Goal: Task Accomplishment & Management: Manage account settings

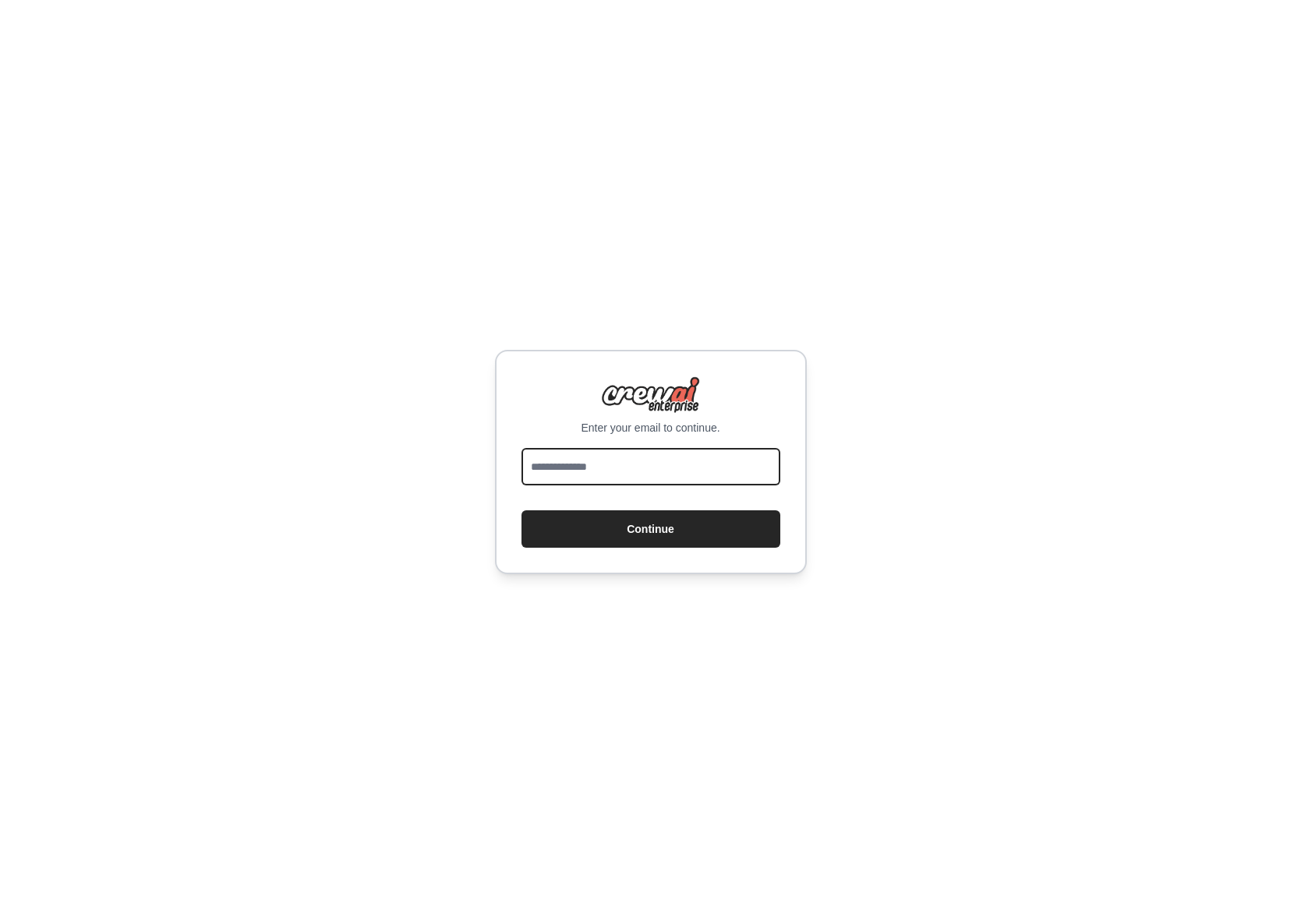
click at [619, 469] on input "email" at bounding box center [651, 466] width 259 height 37
click at [624, 472] on input "email" at bounding box center [651, 466] width 259 height 37
type input "**********"
click at [671, 541] on button "Continue" at bounding box center [651, 529] width 259 height 37
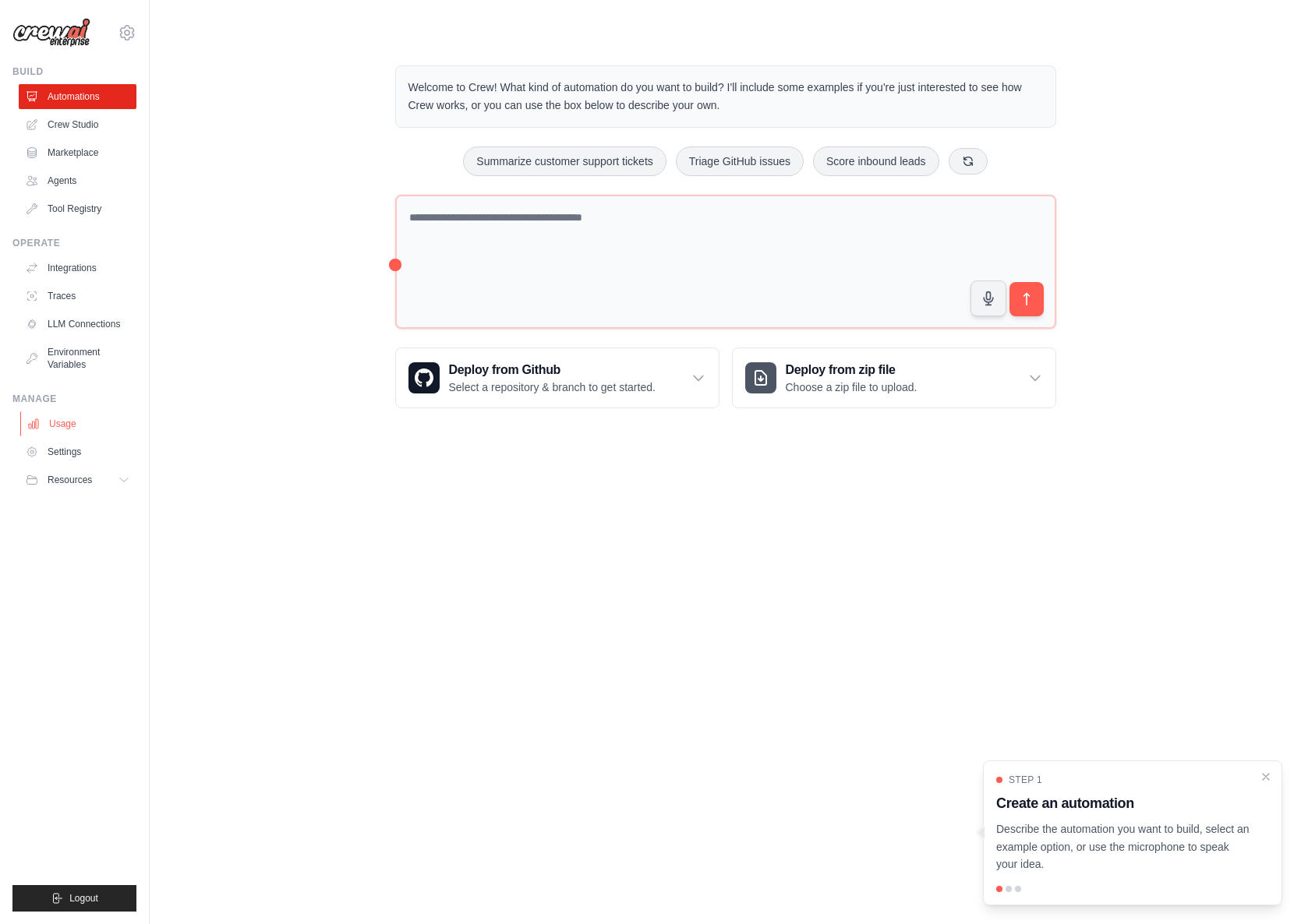
click at [68, 432] on link "Usage" at bounding box center [79, 424] width 118 height 25
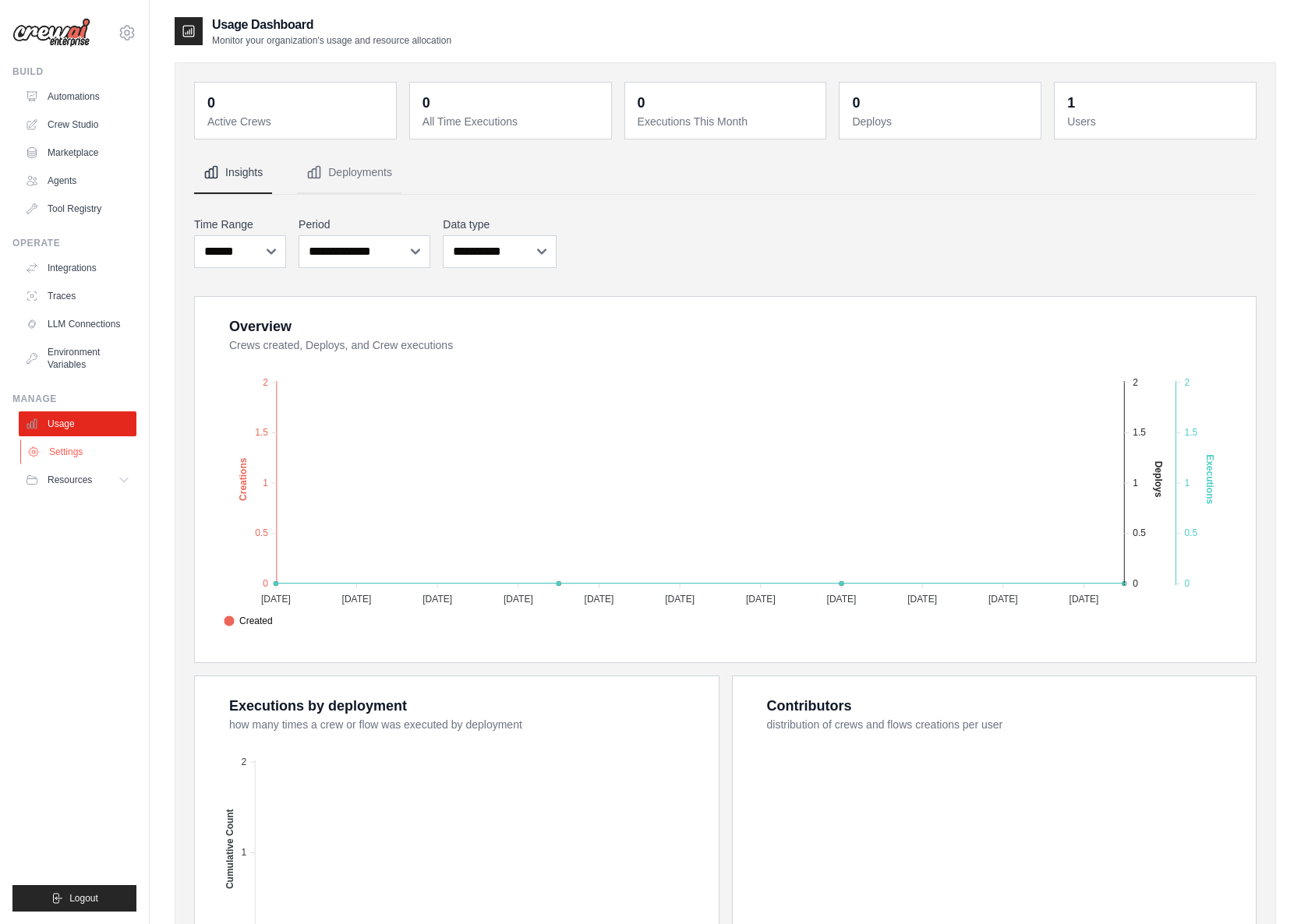
click at [82, 452] on link "Settings" at bounding box center [79, 452] width 118 height 25
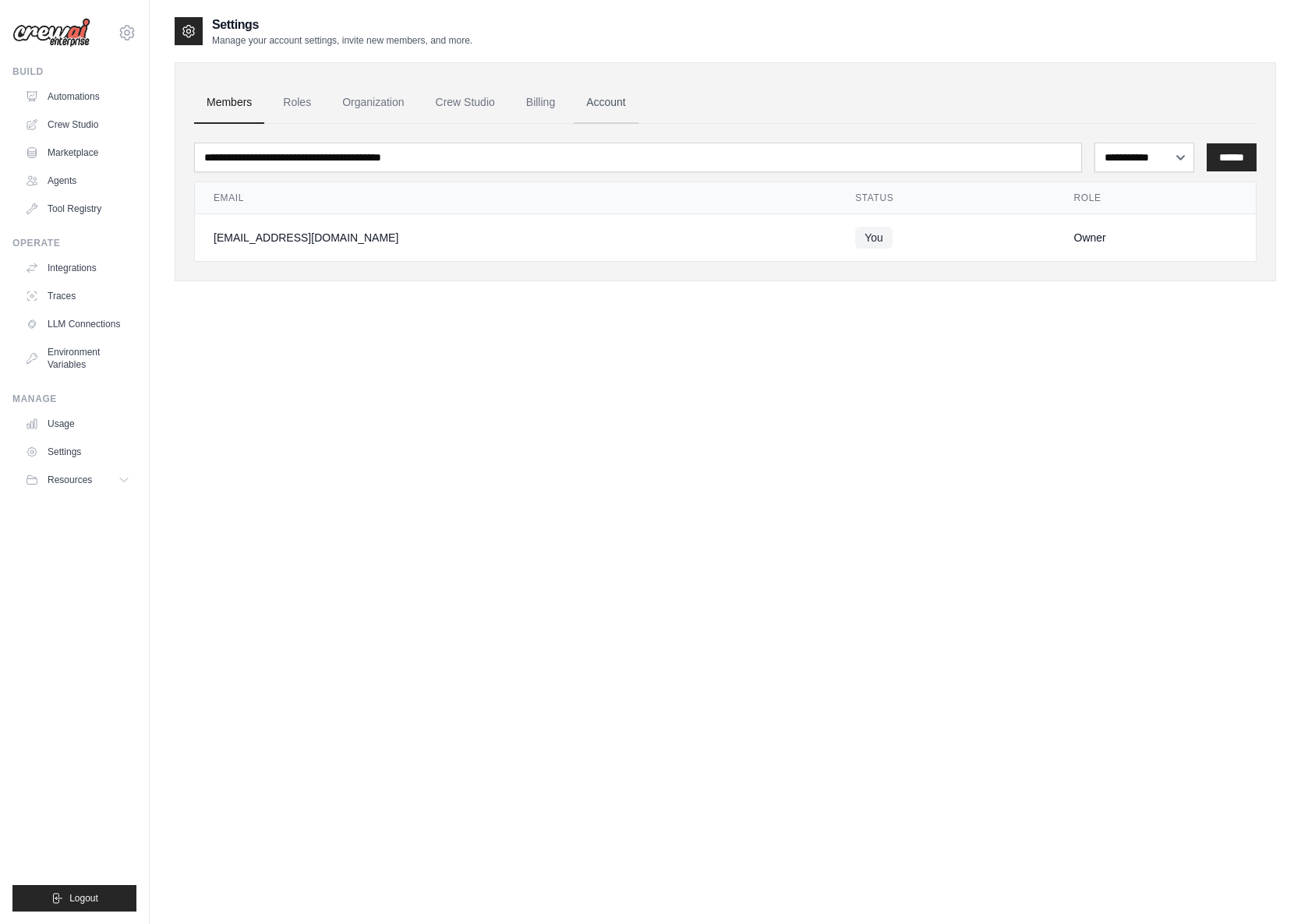
click at [607, 97] on link "Account" at bounding box center [606, 102] width 64 height 42
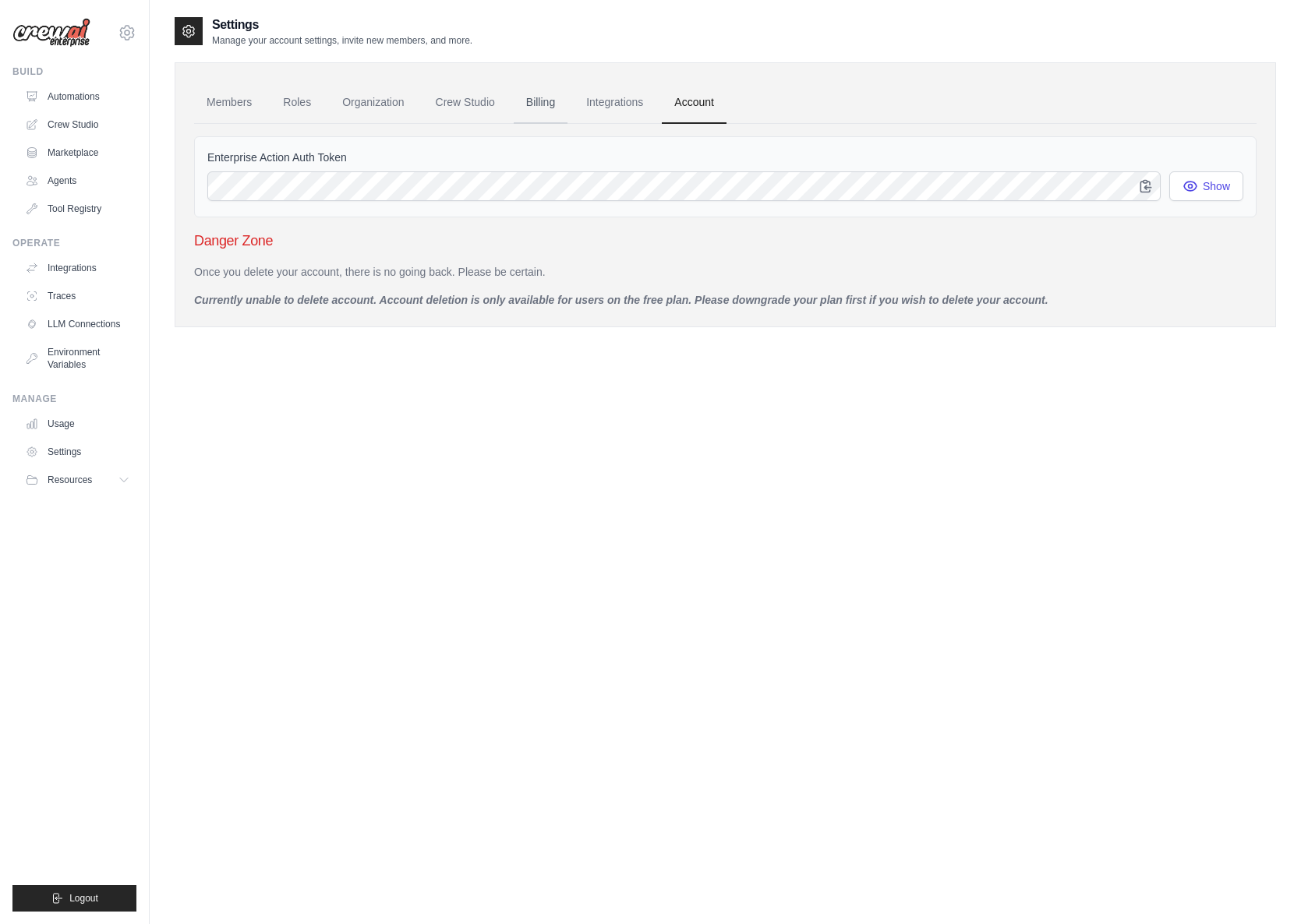
click at [567, 99] on link "Billing" at bounding box center [540, 102] width 53 height 42
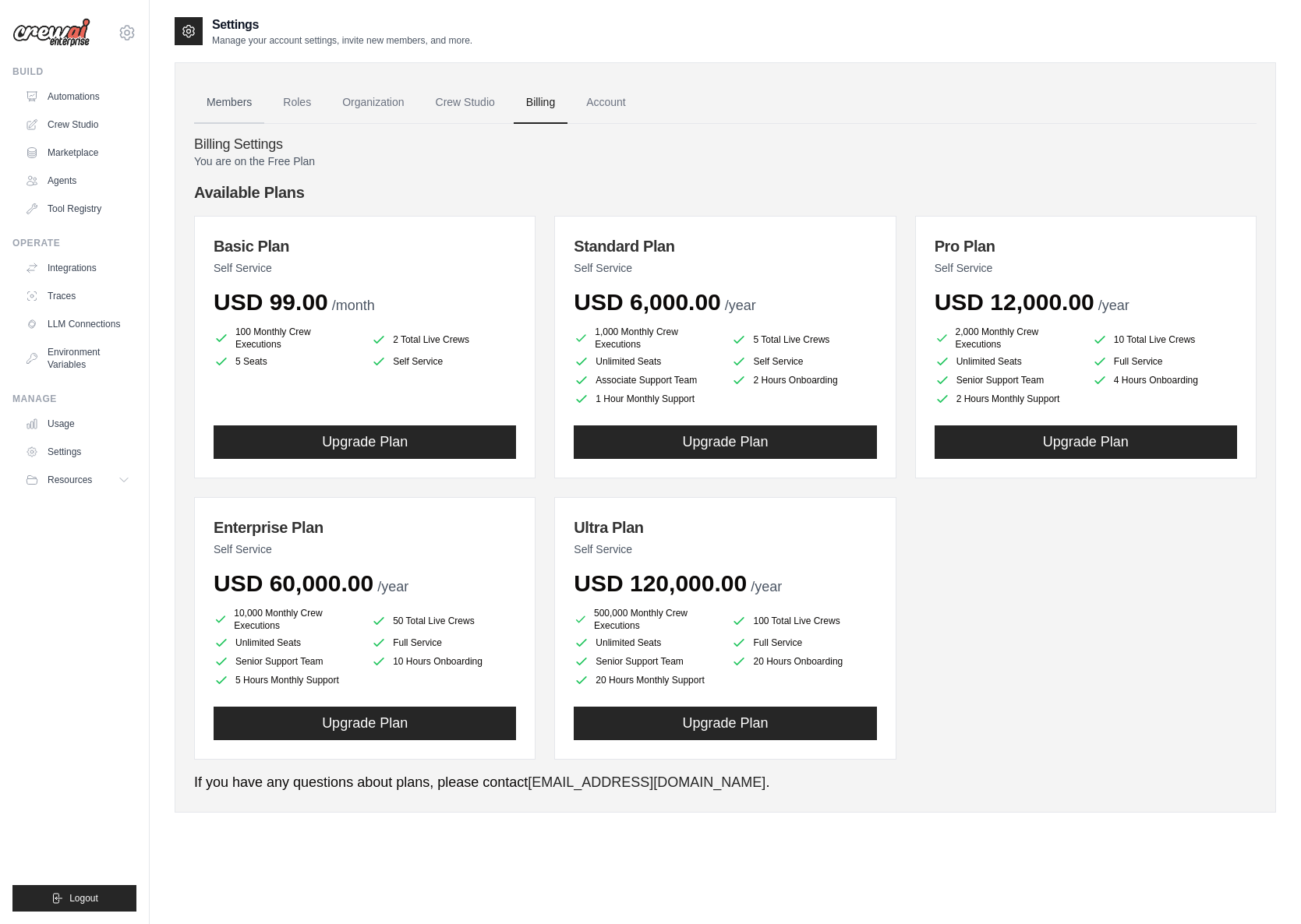
click at [229, 99] on link "Members" at bounding box center [228, 102] width 70 height 42
